Goal: Information Seeking & Learning: Learn about a topic

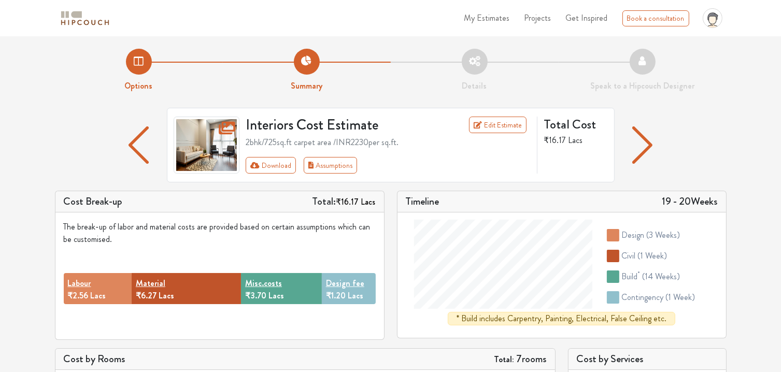
click at [140, 137] on img "button" at bounding box center [138, 144] width 20 height 37
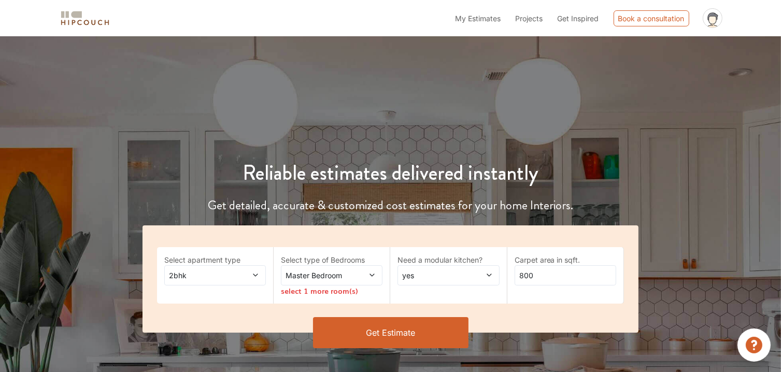
click at [491, 276] on icon at bounding box center [488, 274] width 7 height 7
click at [453, 324] on li "no" at bounding box center [448, 318] width 102 height 19
click at [564, 274] on input "800" at bounding box center [565, 275] width 102 height 20
type input "8"
type input "1000"
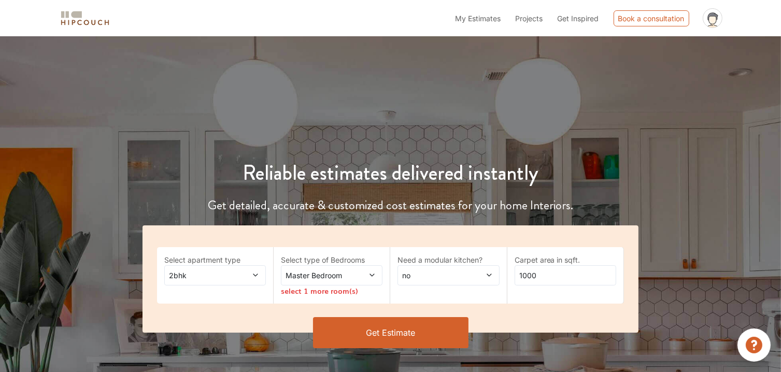
click at [435, 337] on button "Get Estimate" at bounding box center [390, 332] width 155 height 31
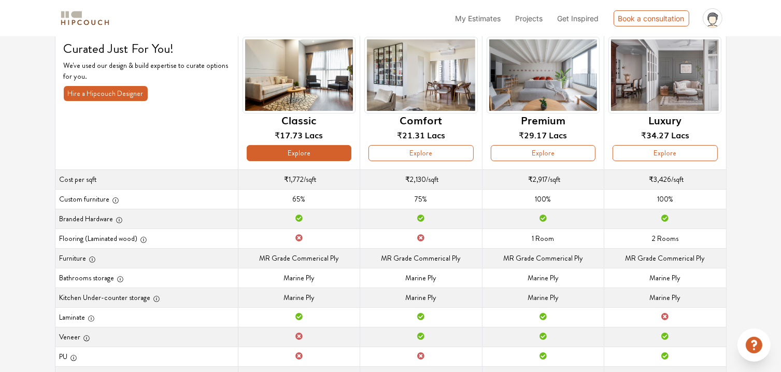
scroll to position [23, 0]
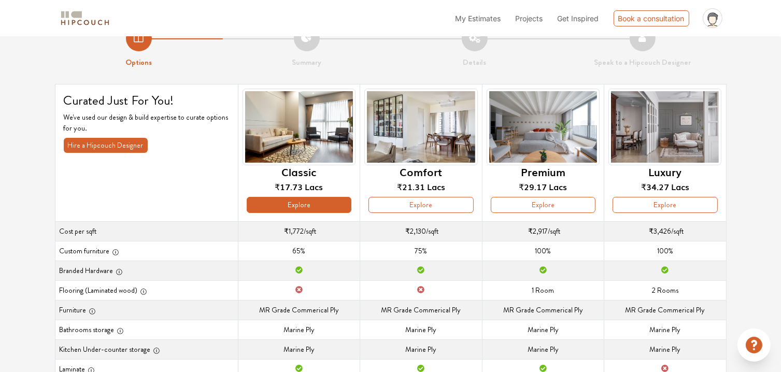
click at [298, 210] on button "Explore" at bounding box center [299, 205] width 105 height 16
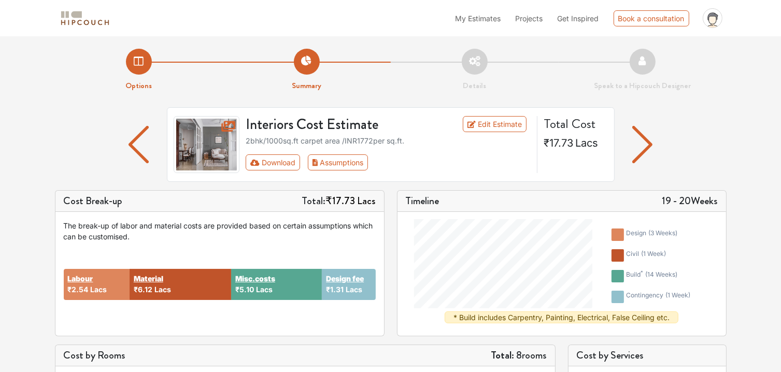
click at [644, 143] on img "button" at bounding box center [642, 144] width 20 height 37
